Goal: Navigation & Orientation: Understand site structure

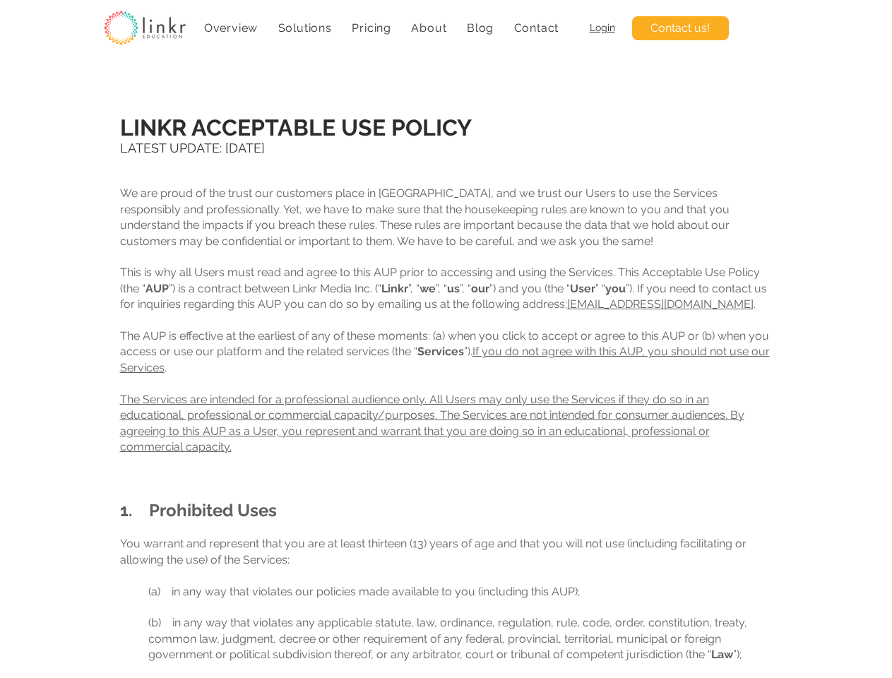
click at [305, 28] on span "Solutions" at bounding box center [305, 27] width 54 height 13
click at [429, 28] on span "About" at bounding box center [428, 27] width 35 height 13
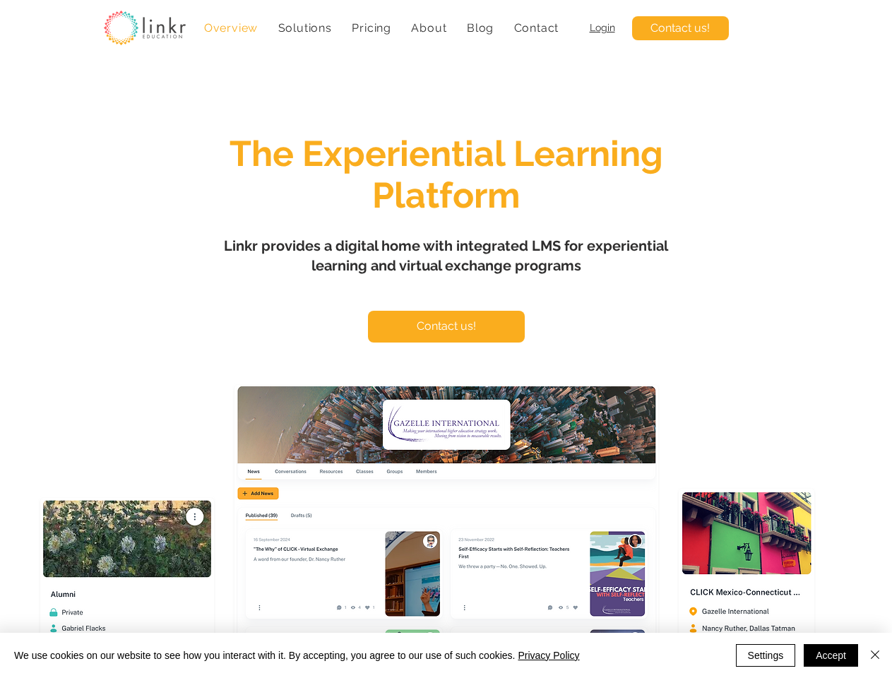
click at [305, 28] on span "Solutions" at bounding box center [305, 27] width 54 height 13
click at [429, 28] on span "About" at bounding box center [428, 27] width 35 height 13
click at [766, 656] on button "Settings" at bounding box center [766, 655] width 60 height 23
click at [875, 656] on div at bounding box center [446, 339] width 892 height 678
